Goal: Task Accomplishment & Management: Manage account settings

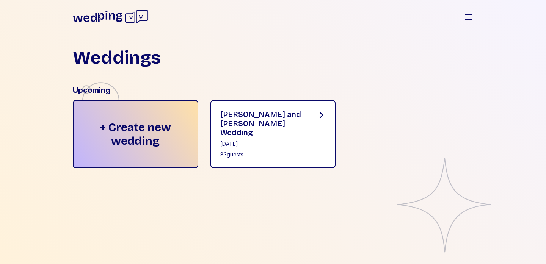
click at [280, 117] on div "[PERSON_NAME] and [PERSON_NAME] Wedding" at bounding box center [262, 123] width 85 height 27
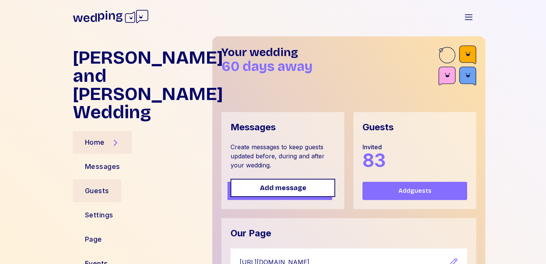
click at [97, 186] on div "Guests" at bounding box center [97, 191] width 24 height 11
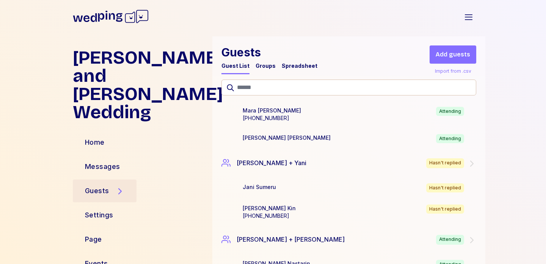
scroll to position [2157, 0]
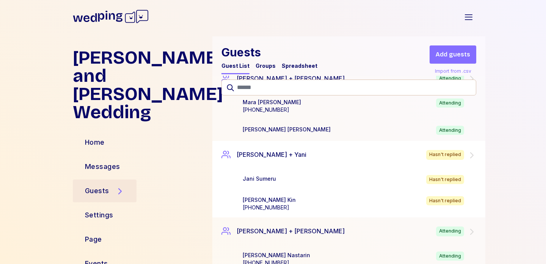
click at [329, 152] on div "[PERSON_NAME] + [PERSON_NAME] Hasn't replied" at bounding box center [348, 155] width 273 height 28
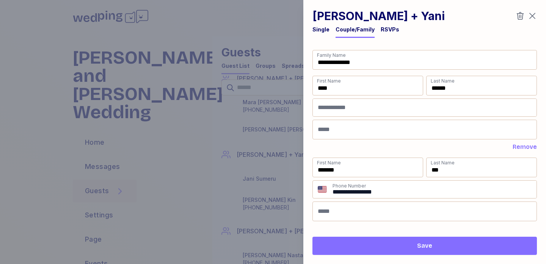
click at [530, 15] on icon "button" at bounding box center [532, 15] width 9 height 9
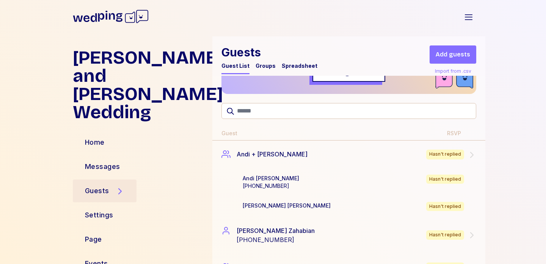
scroll to position [57, 0]
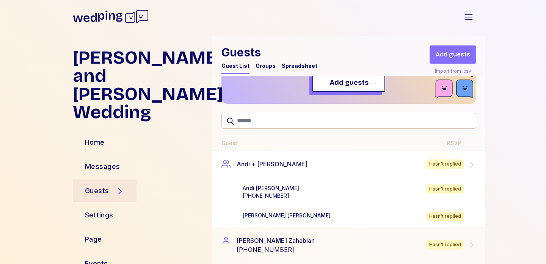
click at [472, 166] on icon at bounding box center [471, 164] width 9 height 9
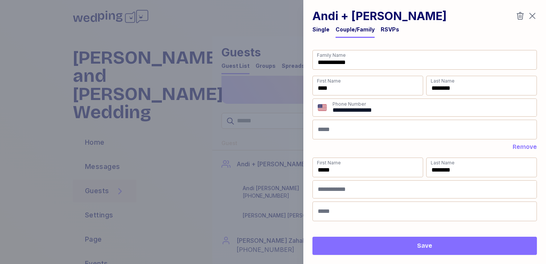
click at [534, 16] on icon "button" at bounding box center [532, 15] width 9 height 9
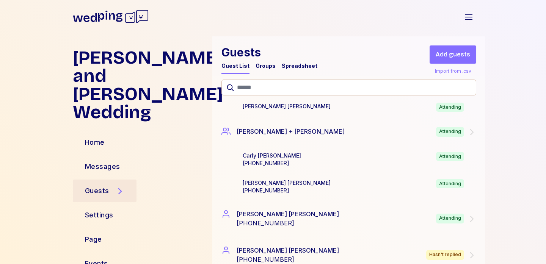
scroll to position [502, 0]
click at [300, 67] on div "Spreadsheet" at bounding box center [300, 66] width 36 height 8
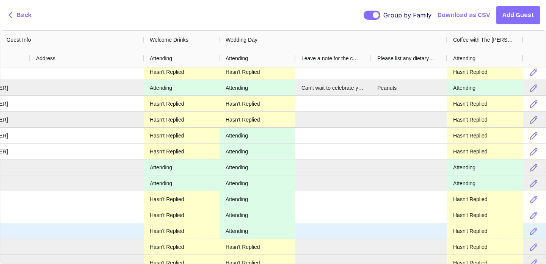
scroll to position [0, 0]
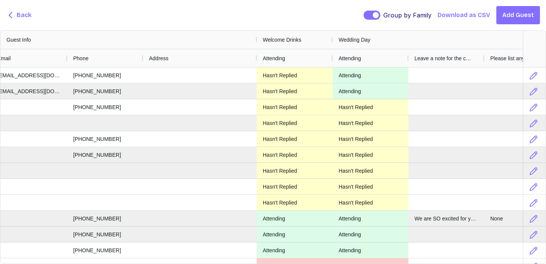
click at [17, 14] on span "Back" at bounding box center [24, 15] width 15 height 9
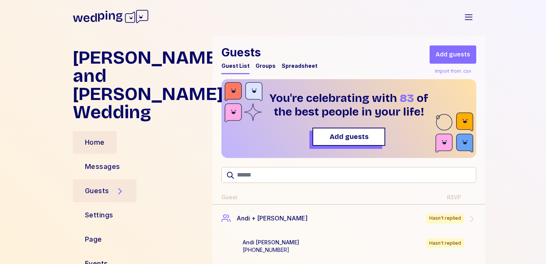
click at [98, 131] on div "Home" at bounding box center [95, 142] width 44 height 23
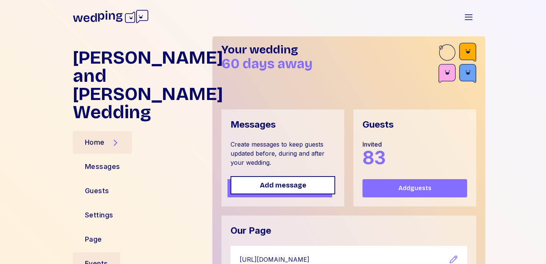
click at [100, 259] on div "Events" at bounding box center [96, 264] width 23 height 11
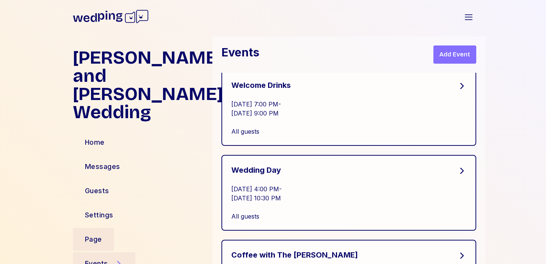
click at [100, 231] on div "Page" at bounding box center [93, 239] width 41 height 23
